Goal: Browse casually: Explore the website without a specific task or goal

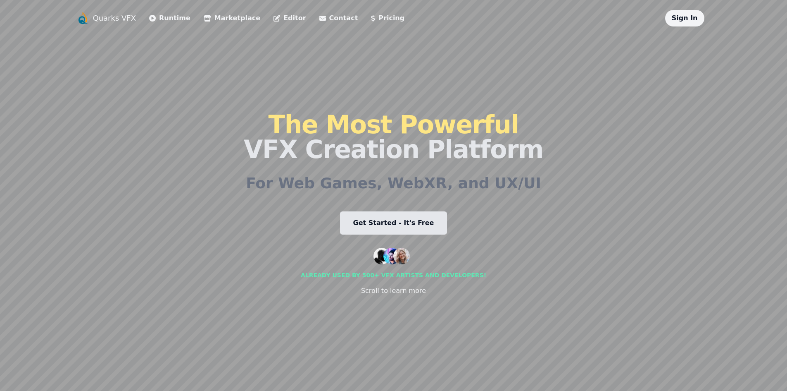
click at [207, 19] on link "Marketplace" at bounding box center [232, 18] width 57 height 10
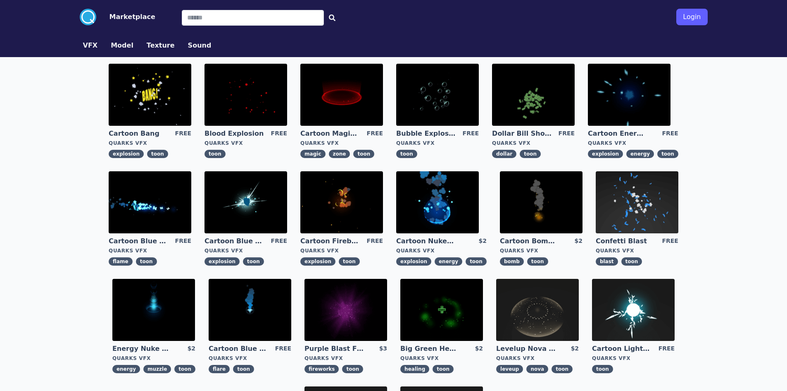
click at [255, 89] on img at bounding box center [246, 95] width 83 height 62
click at [458, 98] on img at bounding box center [437, 95] width 83 height 62
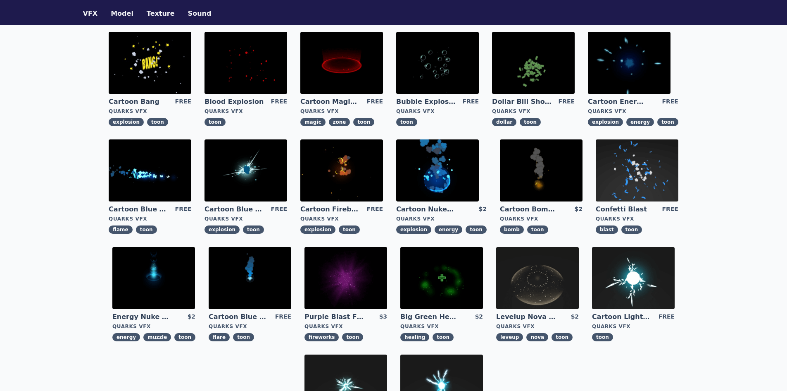
scroll to position [41, 0]
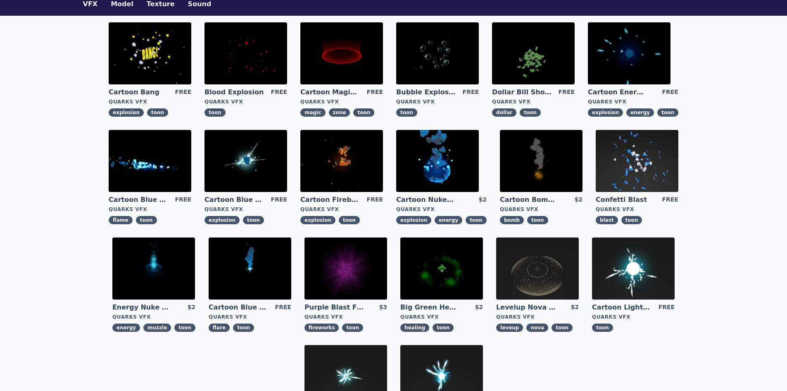
click at [655, 54] on img at bounding box center [629, 53] width 83 height 62
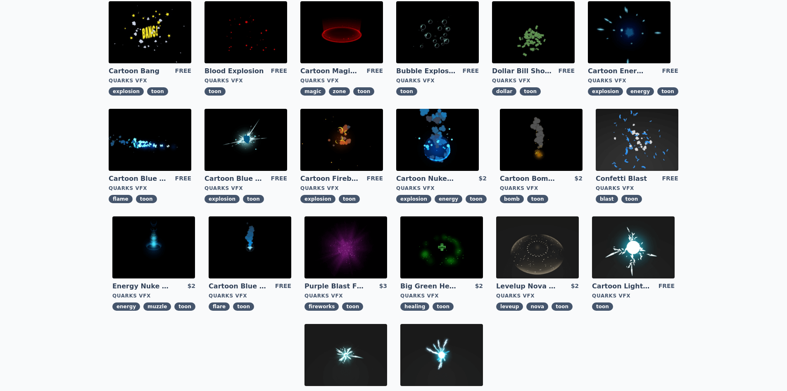
scroll to position [242, 0]
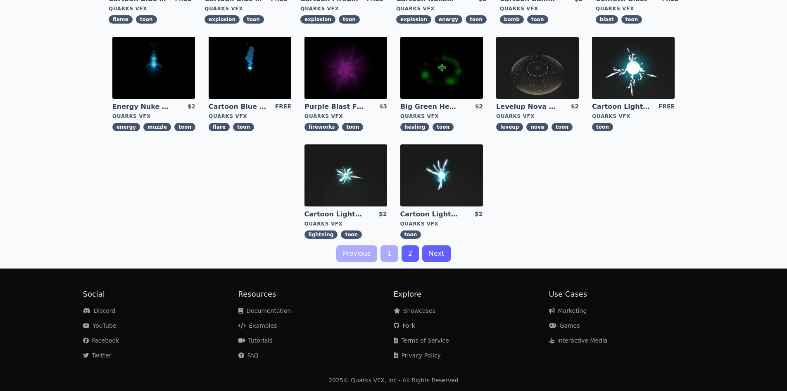
click at [465, 191] on img at bounding box center [441, 175] width 83 height 62
